Goal: Navigation & Orientation: Find specific page/section

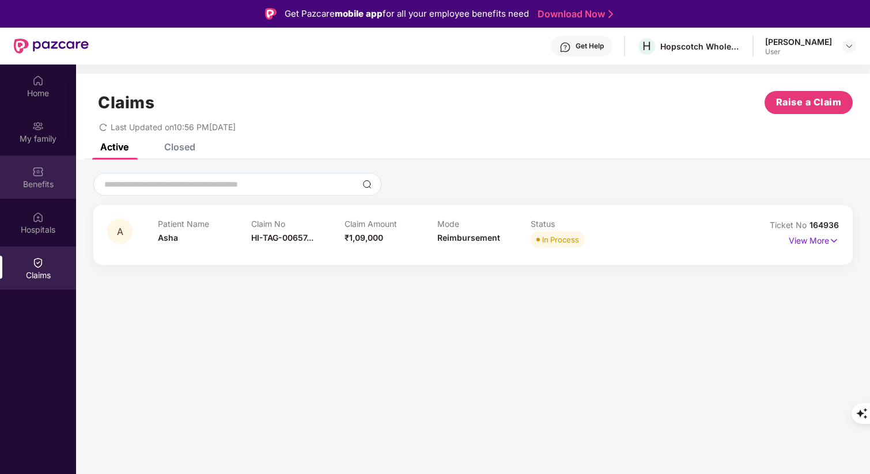
click at [44, 183] on div "Benefits" at bounding box center [38, 185] width 76 height 12
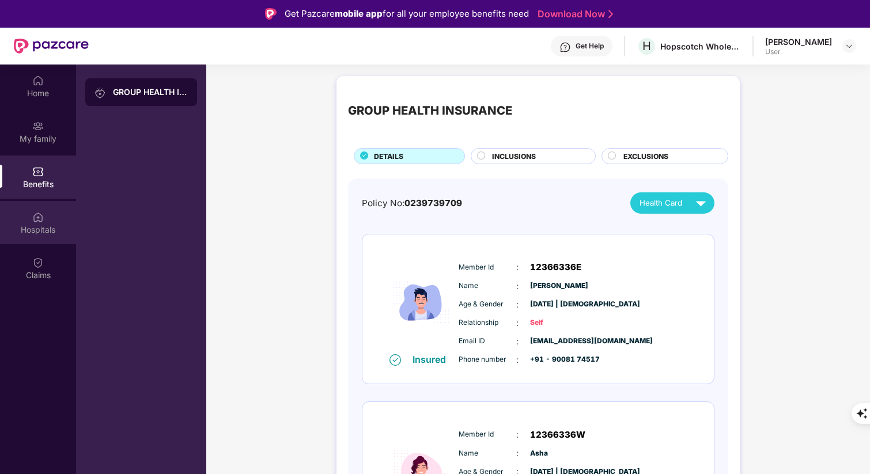
click at [43, 225] on div "Hospitals" at bounding box center [38, 230] width 76 height 12
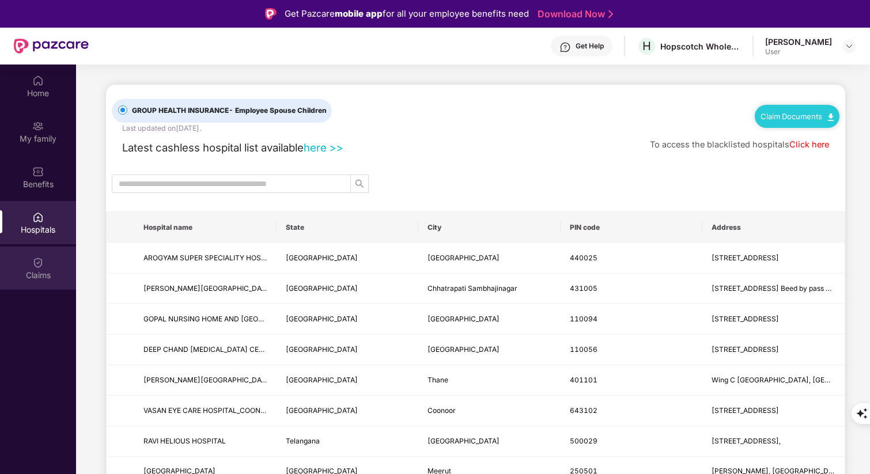
click at [43, 267] on img at bounding box center [38, 263] width 12 height 12
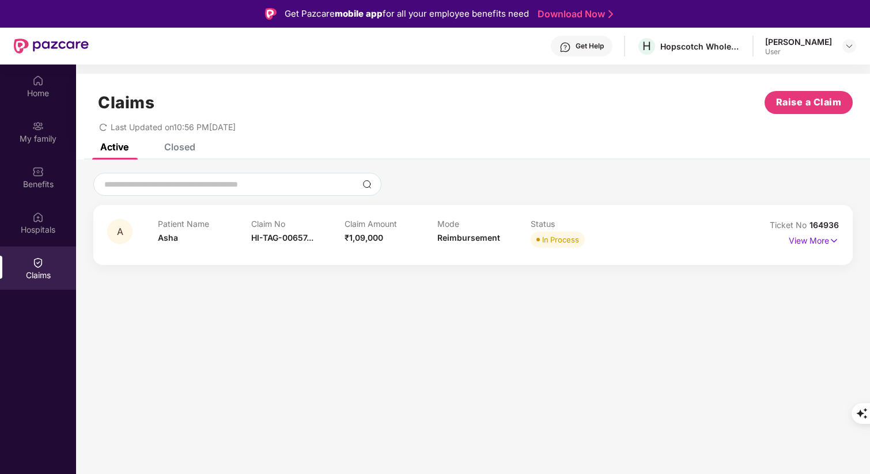
click at [554, 265] on div "A Patient Name Asha Claim No HI-TAG-00657... Claim Amount ₹1,09,000 Mode Reimbu…" at bounding box center [472, 235] width 759 height 60
click at [833, 237] on img at bounding box center [834, 240] width 10 height 13
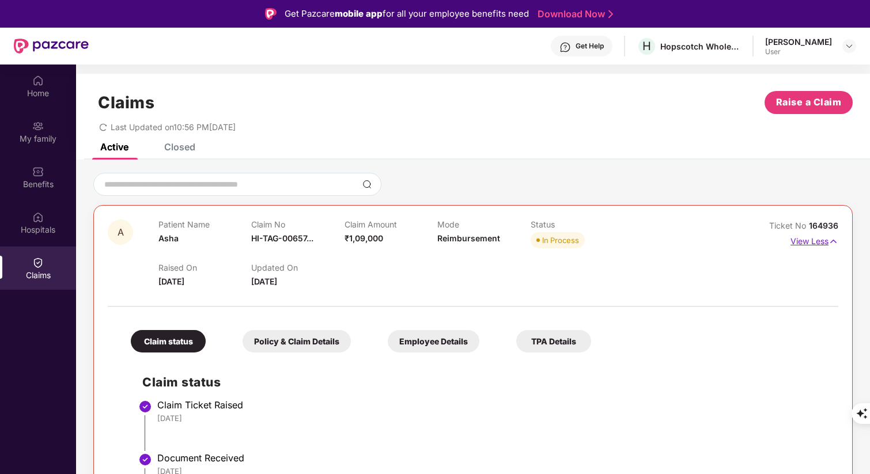
click at [833, 239] on img at bounding box center [833, 241] width 10 height 13
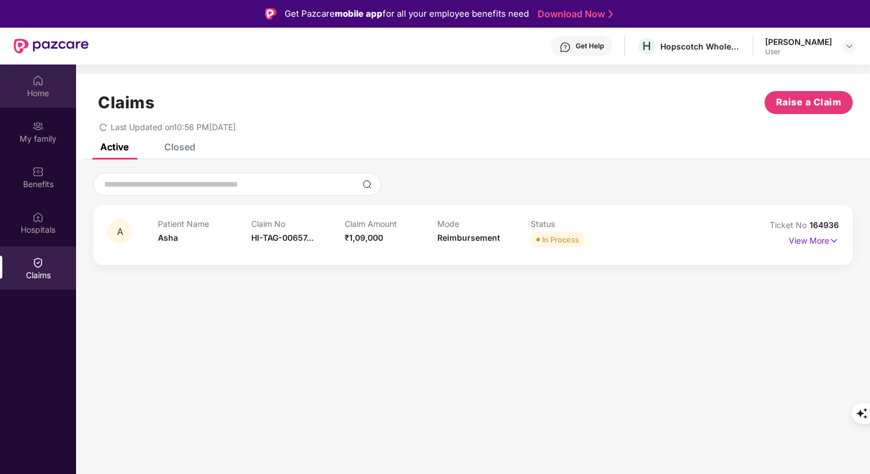
click at [38, 90] on div "Home" at bounding box center [38, 94] width 76 height 12
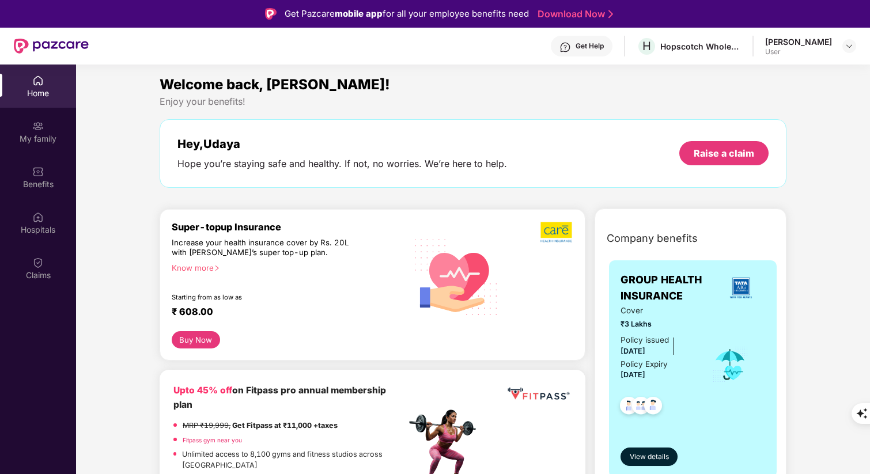
click at [419, 99] on div "Enjoy your benefits!" at bounding box center [473, 102] width 627 height 12
click at [450, 99] on div "Enjoy your benefits!" at bounding box center [473, 102] width 627 height 12
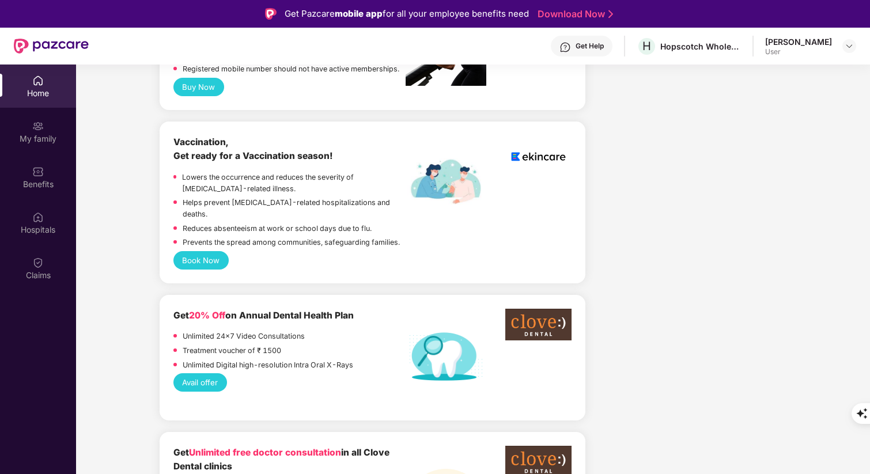
scroll to position [607, 0]
